Goal: Information Seeking & Learning: Learn about a topic

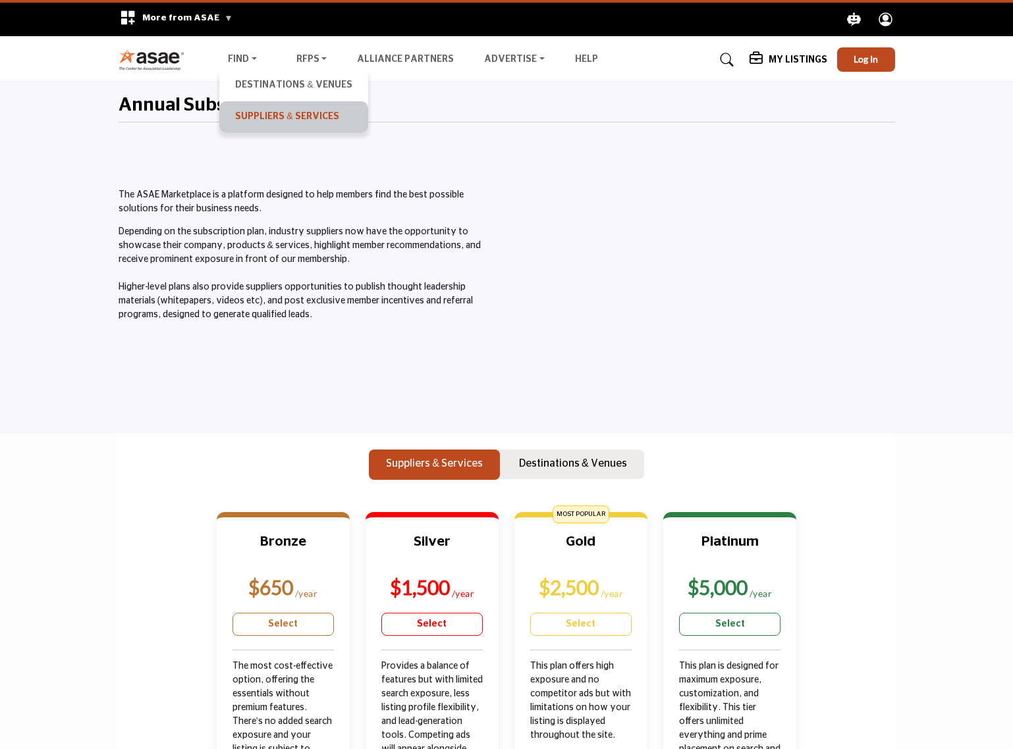
click at [255, 108] on link "Suppliers & Services" at bounding box center [293, 117] width 135 height 18
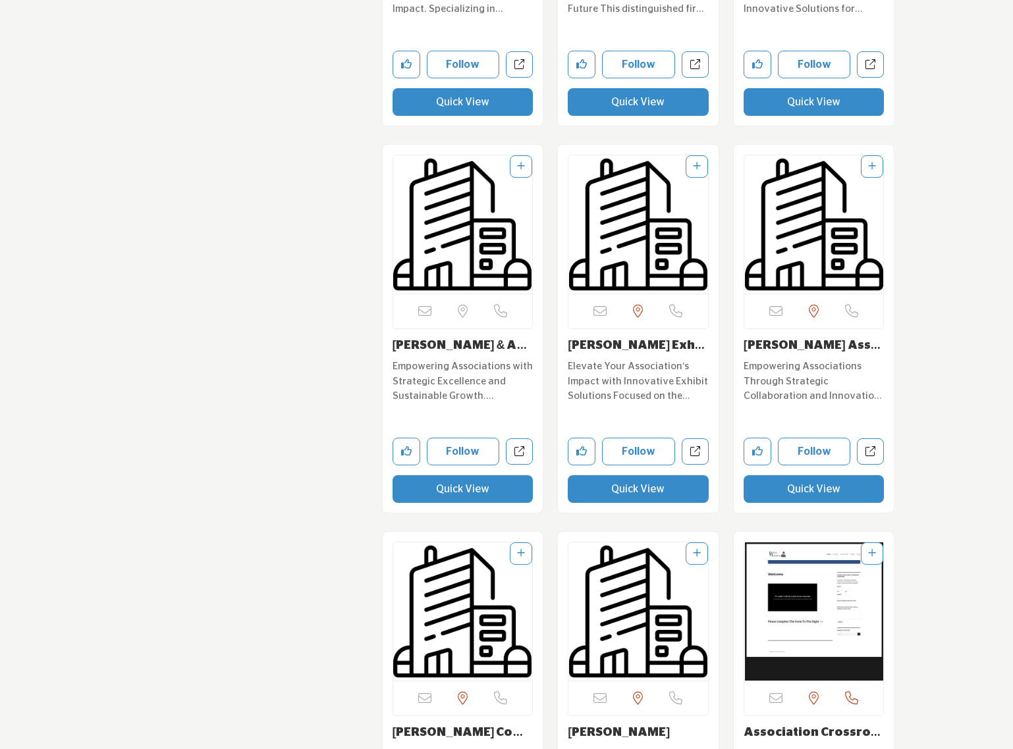
scroll to position [20812, 0]
